Goal: Task Accomplishment & Management: Use online tool/utility

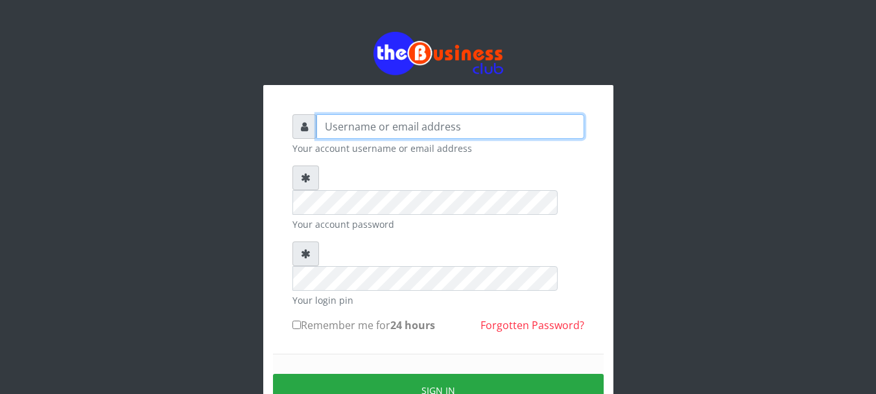
type input "Emerem"
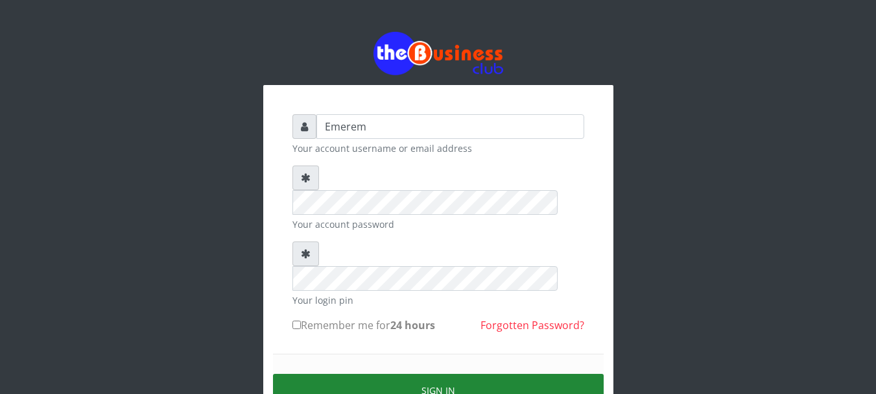
click at [442, 374] on button "Sign in" at bounding box center [438, 390] width 331 height 33
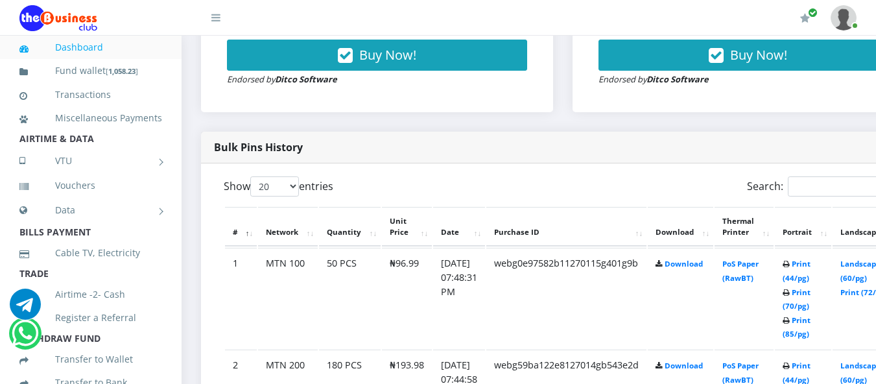
scroll to position [571, 0]
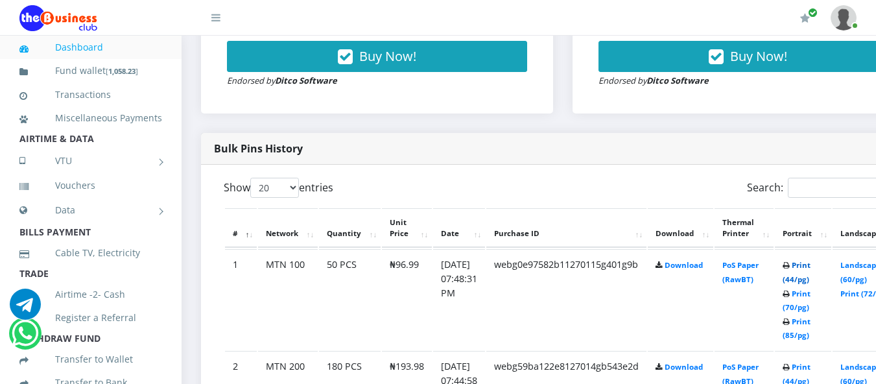
click at [811, 266] on link "Print (44/pg)" at bounding box center [797, 272] width 28 height 24
click at [811, 265] on link "Print (44/pg)" at bounding box center [797, 272] width 28 height 24
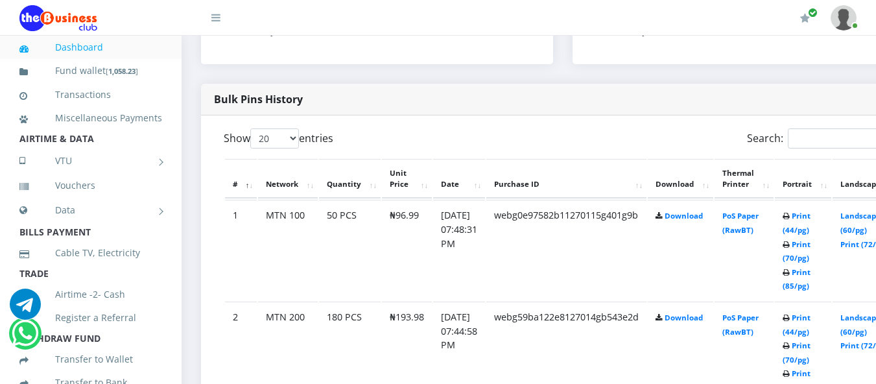
scroll to position [623, 0]
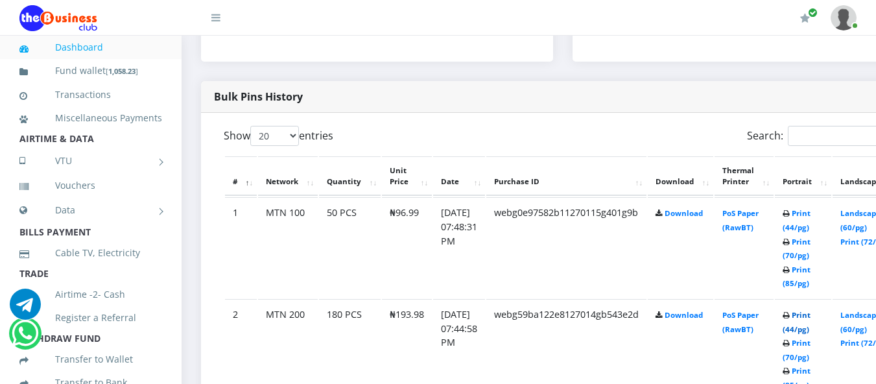
click at [811, 315] on link "Print (44/pg)" at bounding box center [797, 322] width 28 height 24
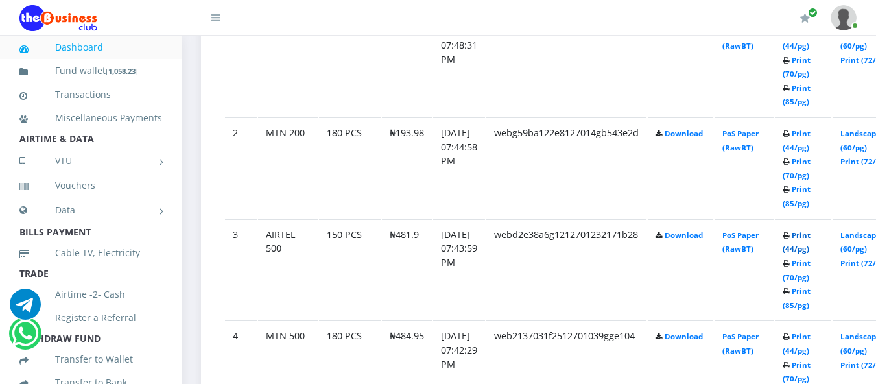
click at [811, 235] on link "Print (44/pg)" at bounding box center [797, 242] width 28 height 24
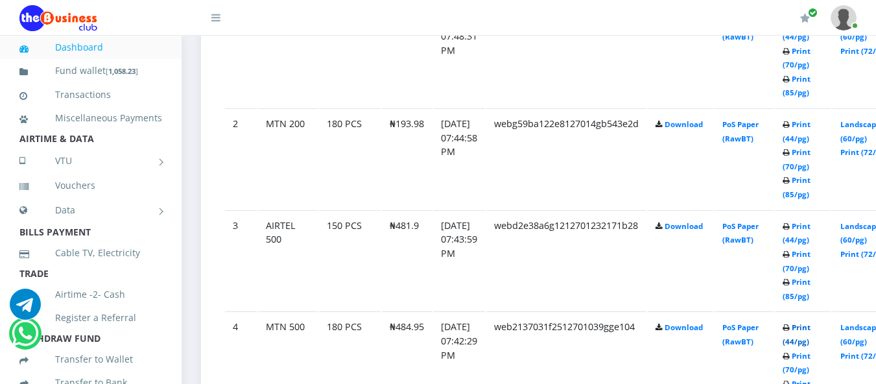
click at [811, 328] on link "Print (44/pg)" at bounding box center [797, 334] width 28 height 24
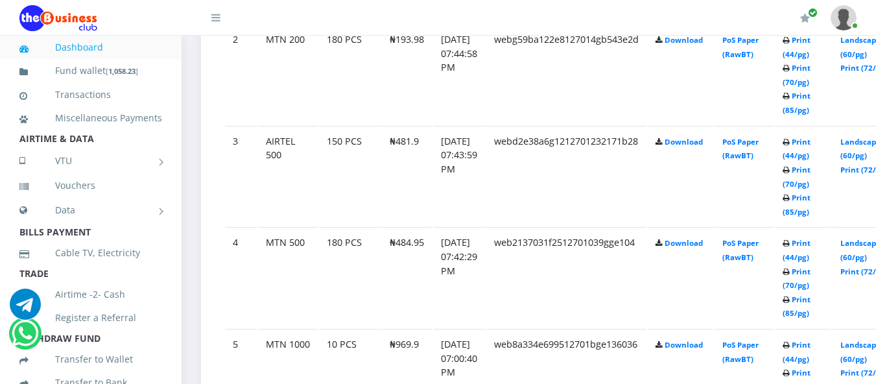
scroll to position [900, 0]
